Goal: Information Seeking & Learning: Find specific page/section

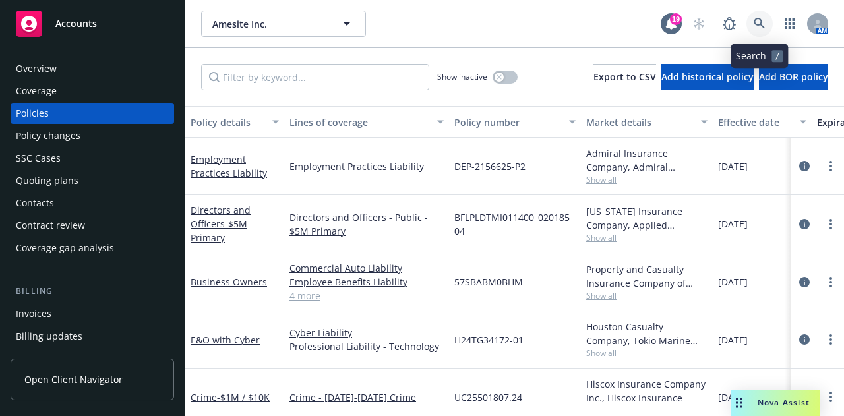
click at [752, 29] on link at bounding box center [759, 24] width 26 height 26
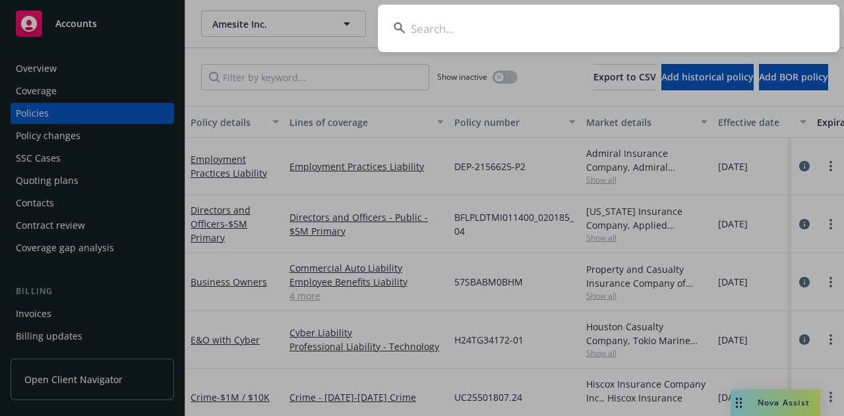
click at [694, 27] on input at bounding box center [609, 28] width 462 height 47
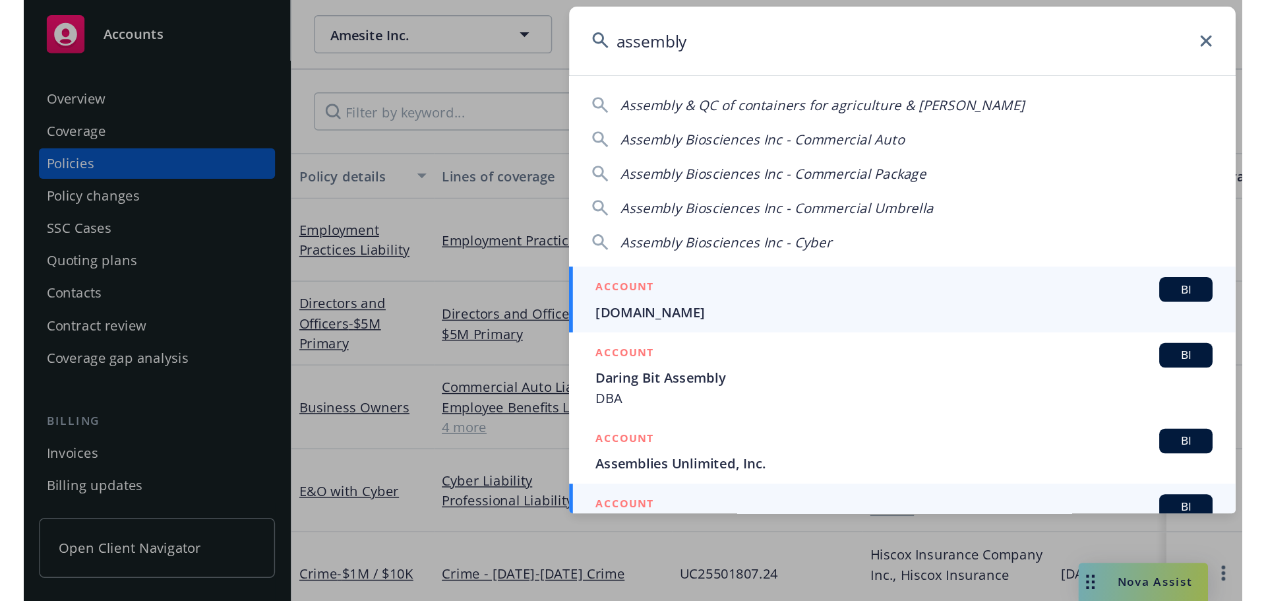
scroll to position [132, 0]
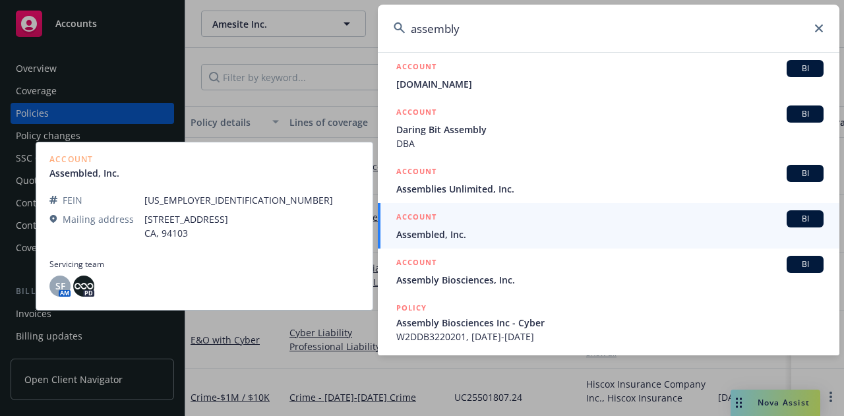
type input "assembly"
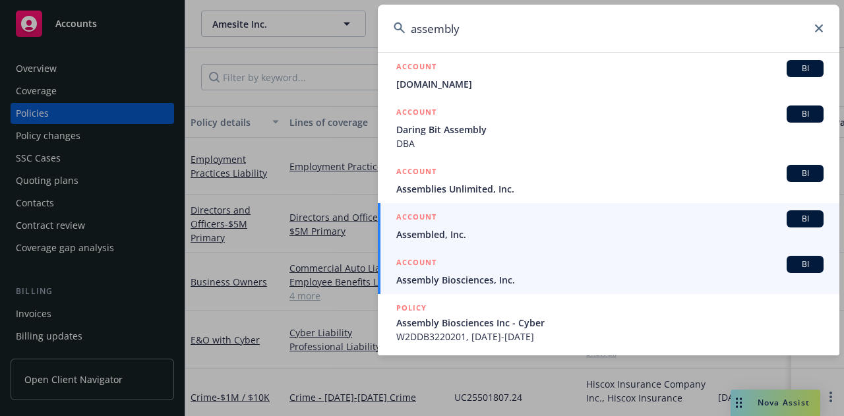
click at [472, 272] on div "ACCOUNT BI" at bounding box center [609, 264] width 427 height 17
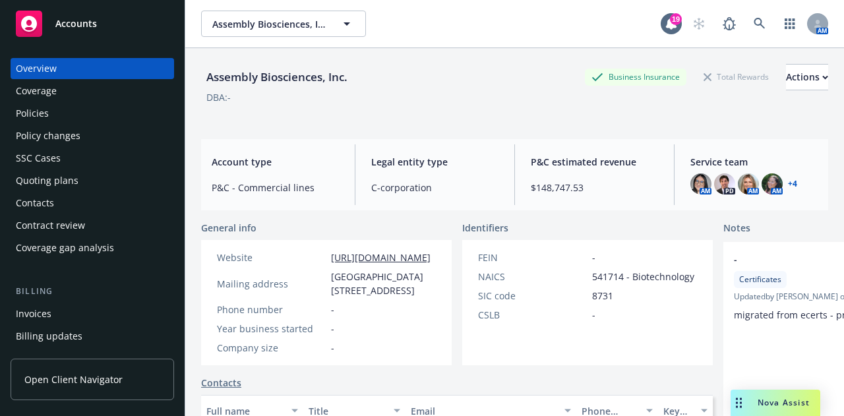
click at [89, 113] on div "Policies" at bounding box center [92, 113] width 153 height 21
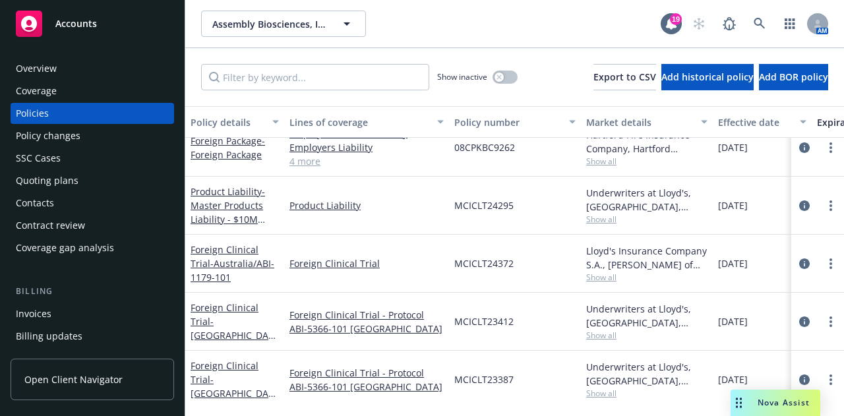
scroll to position [933, 0]
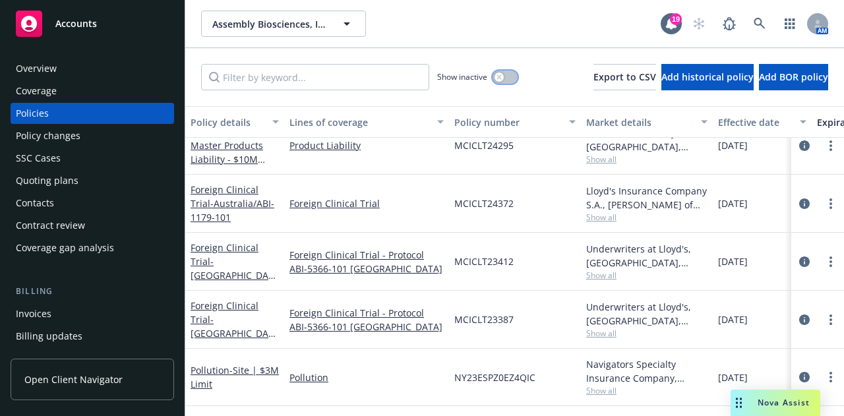
click at [497, 78] on icon "button" at bounding box center [499, 77] width 5 height 5
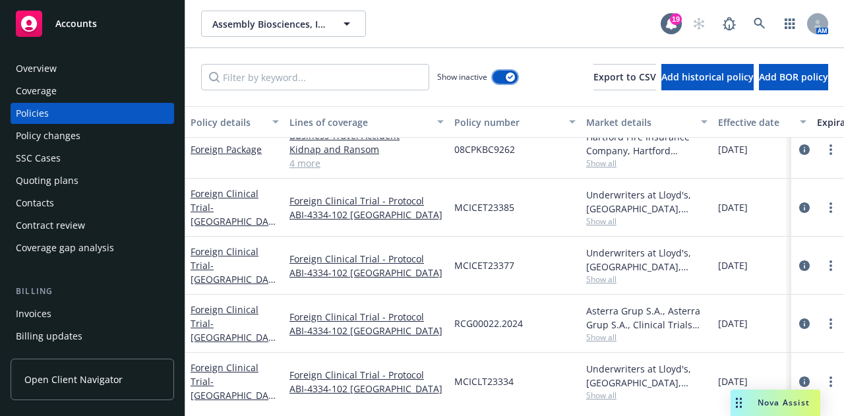
scroll to position [2541, 0]
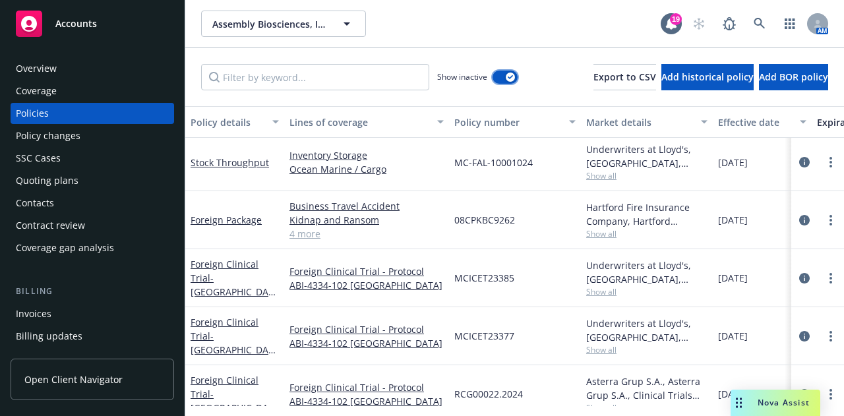
click at [493, 79] on button "button" at bounding box center [505, 77] width 25 height 13
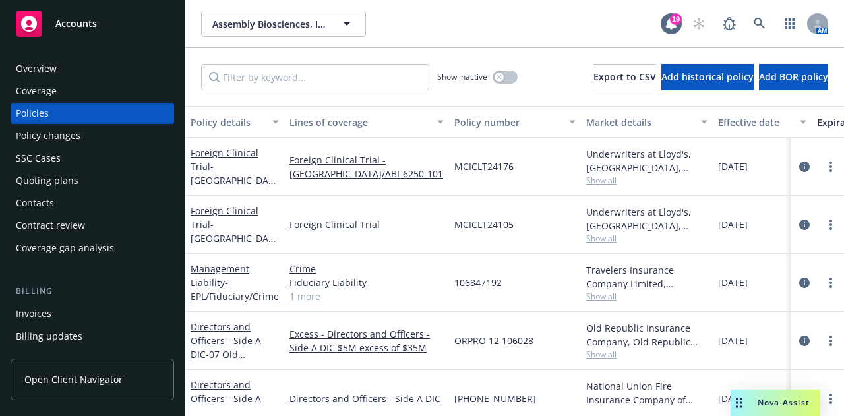
click at [305, 299] on link "1 more" at bounding box center [366, 296] width 154 height 14
click at [216, 272] on link "Management Liability - EPL/Fiduciary/Crime" at bounding box center [235, 282] width 88 height 40
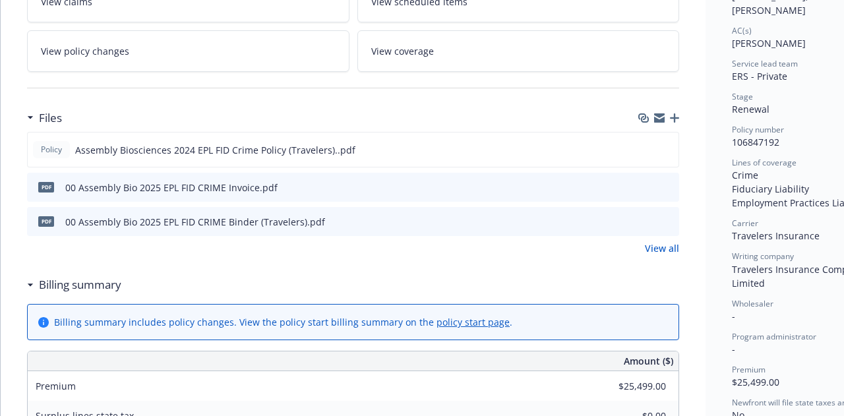
scroll to position [264, 0]
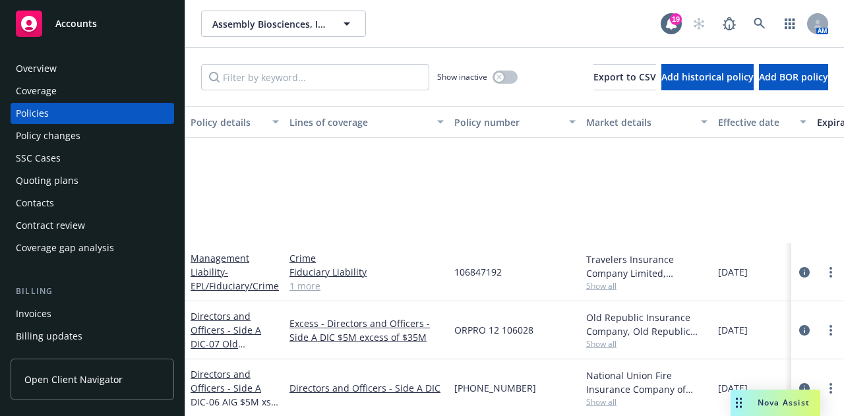
scroll to position [198, 0]
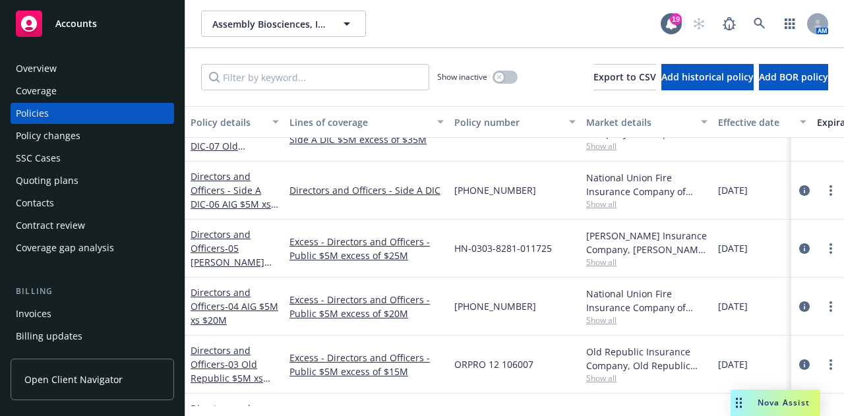
click at [501, 28] on div "Assembly Biosciences, Inc. Assembly Biosciences, Inc." at bounding box center [431, 24] width 460 height 26
